Goal: Task Accomplishment & Management: Manage account settings

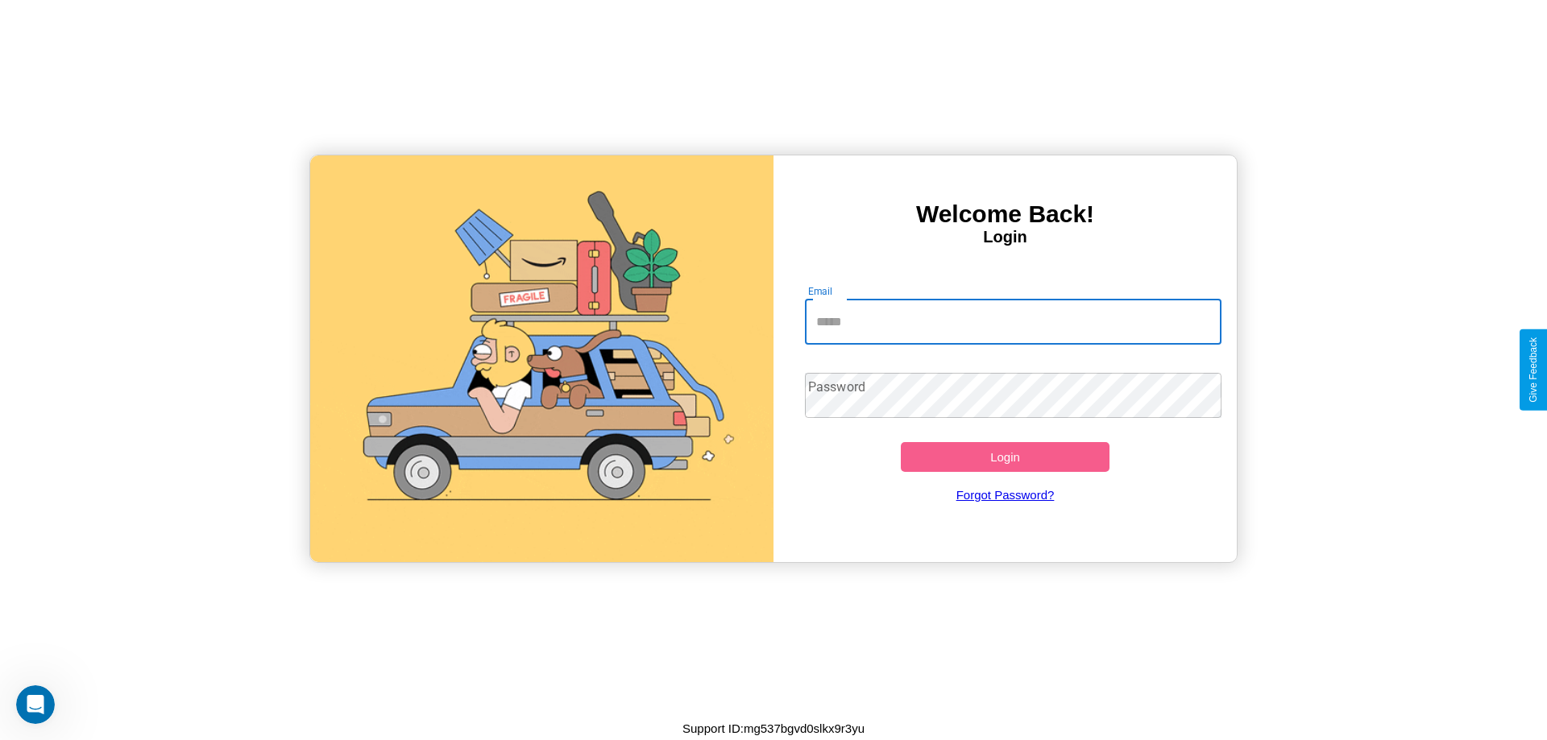
click at [1013, 321] on input "Email" at bounding box center [1013, 322] width 417 height 45
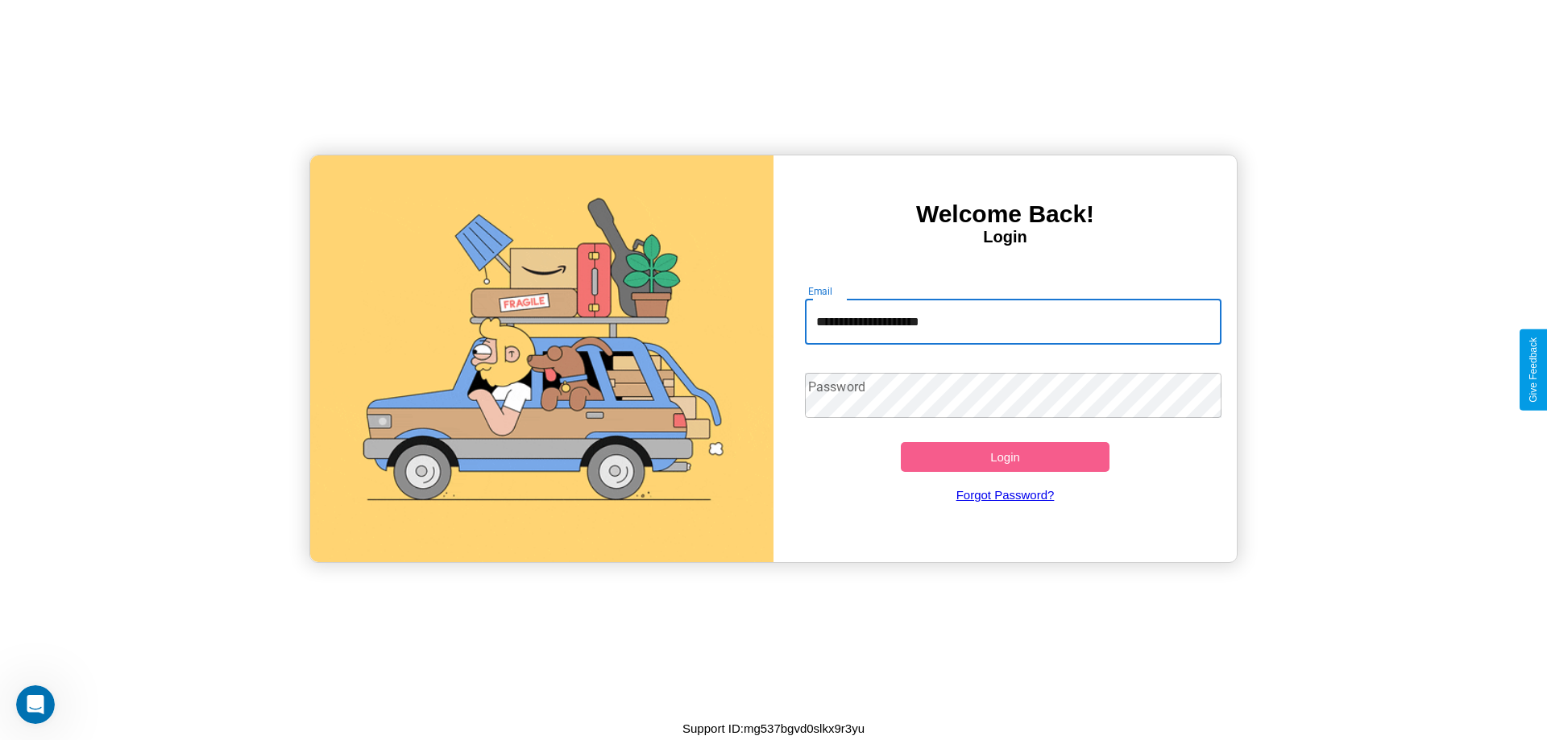
type input "**********"
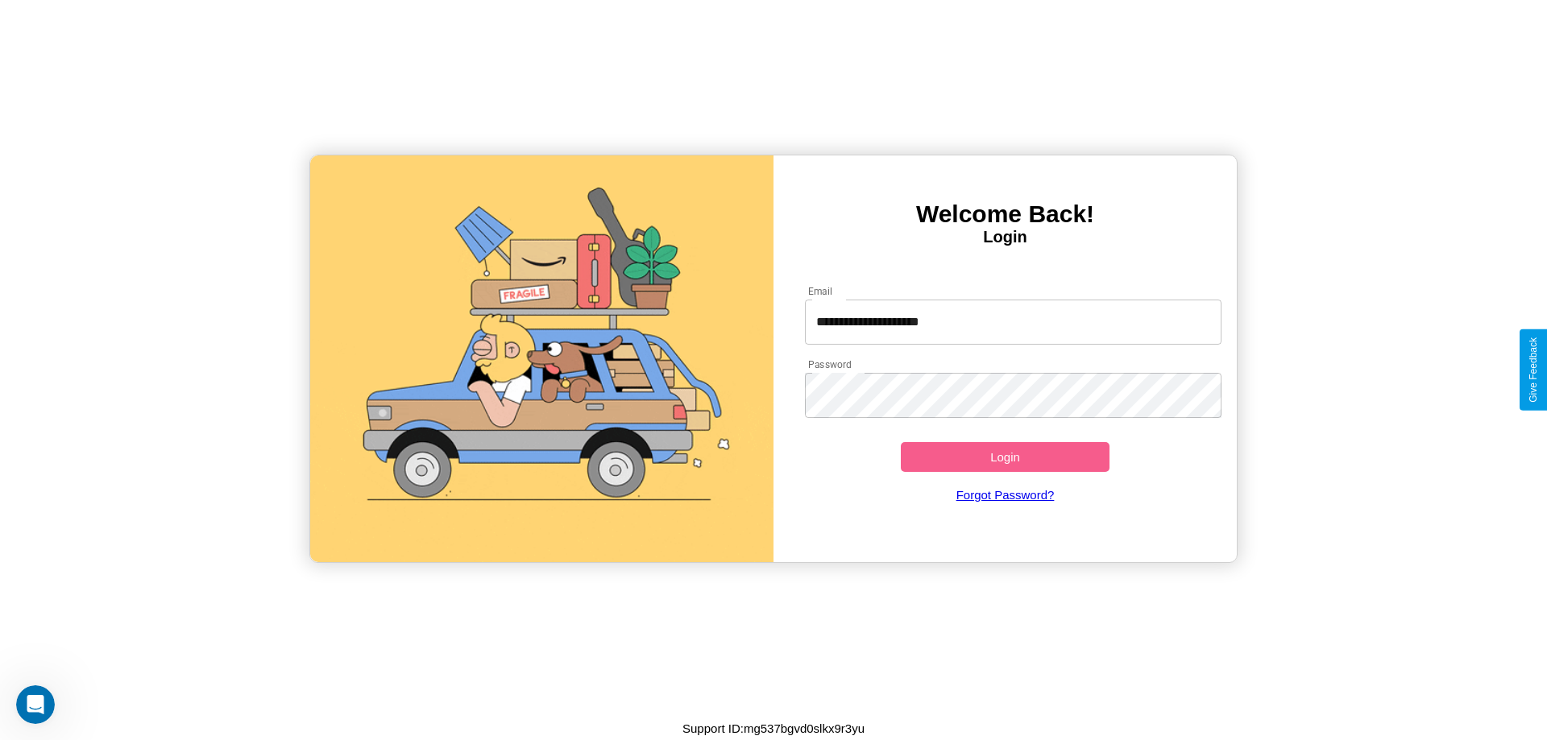
click at [1005, 457] on button "Login" at bounding box center [1005, 457] width 209 height 30
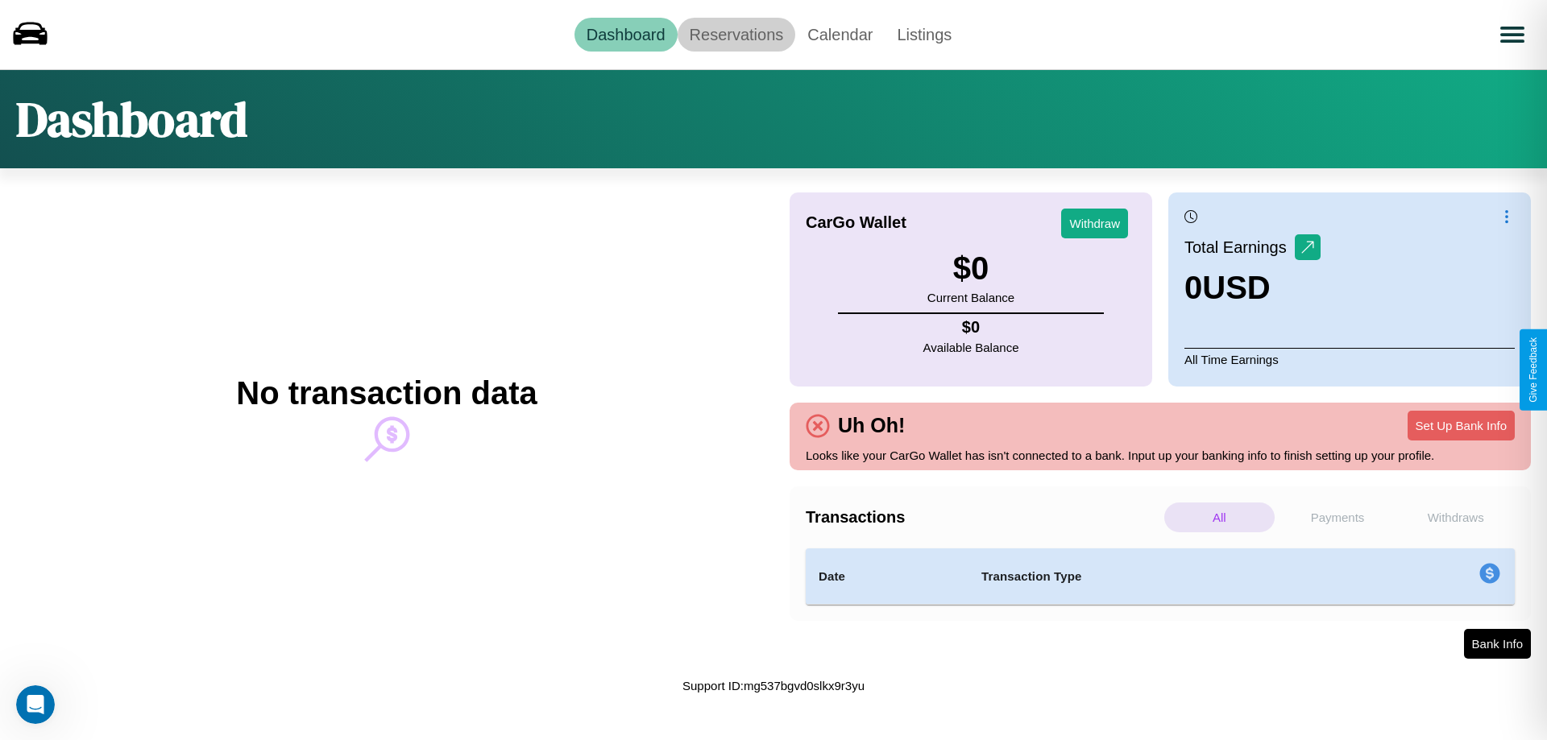
click at [736, 34] on link "Reservations" at bounding box center [737, 35] width 118 height 34
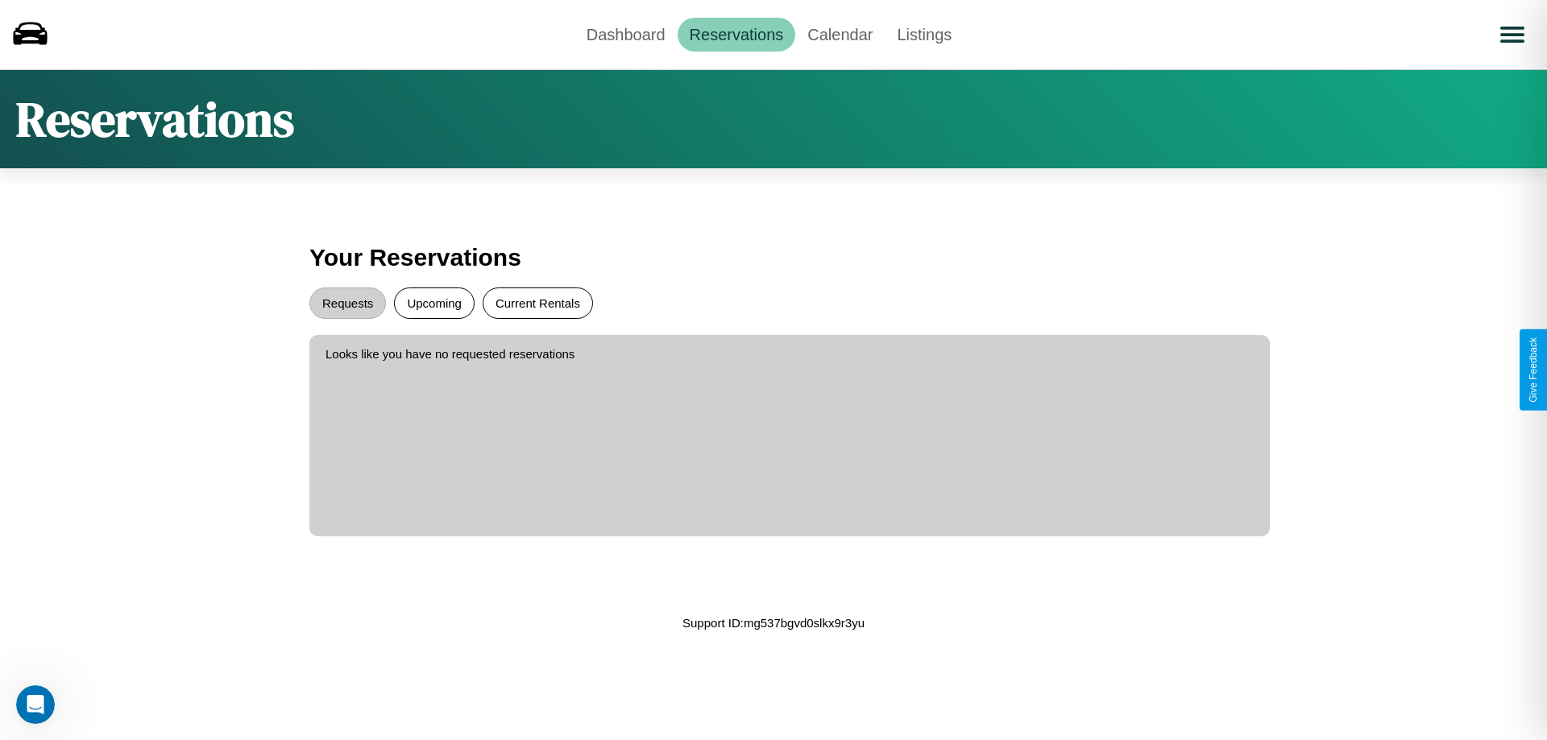
click at [537, 303] on button "Current Rentals" at bounding box center [538, 303] width 110 height 31
click at [347, 303] on button "Requests" at bounding box center [347, 303] width 77 height 31
click at [434, 303] on button "Upcoming" at bounding box center [434, 303] width 81 height 31
